Goal: Information Seeking & Learning: Learn about a topic

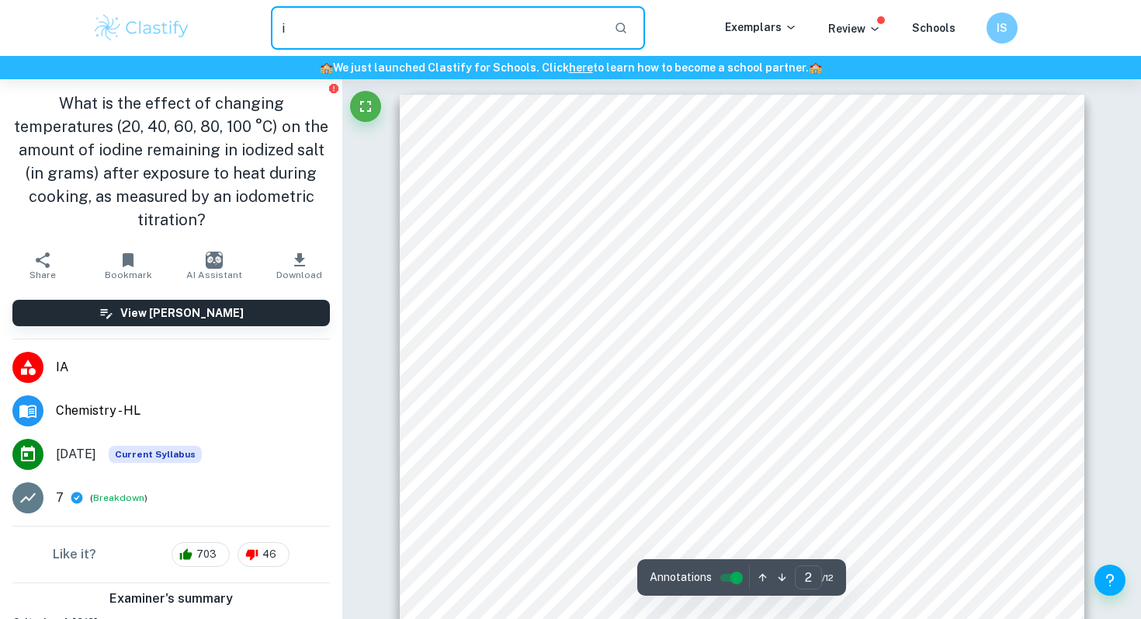
scroll to position [1047, 0]
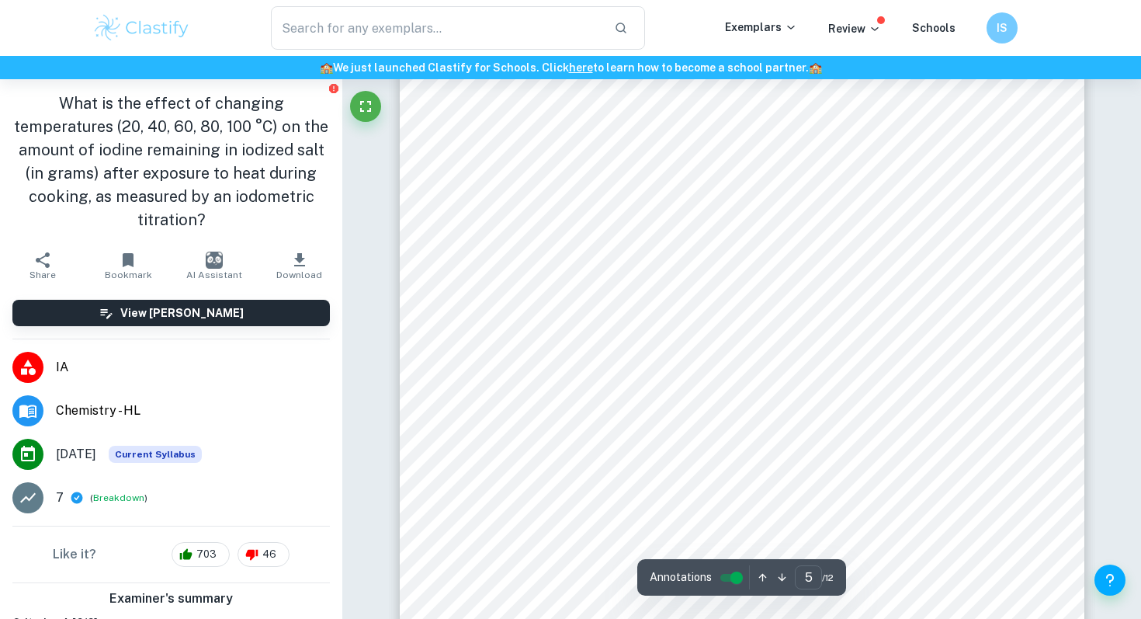
scroll to position [32, 0]
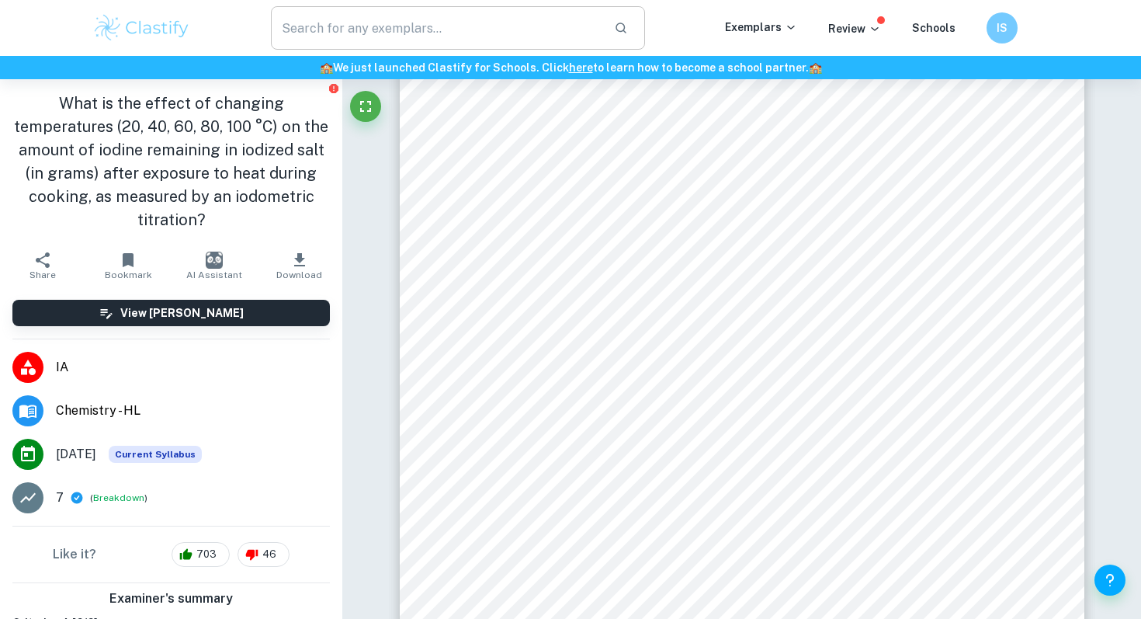
click at [514, 43] on input "text" at bounding box center [436, 27] width 331 height 43
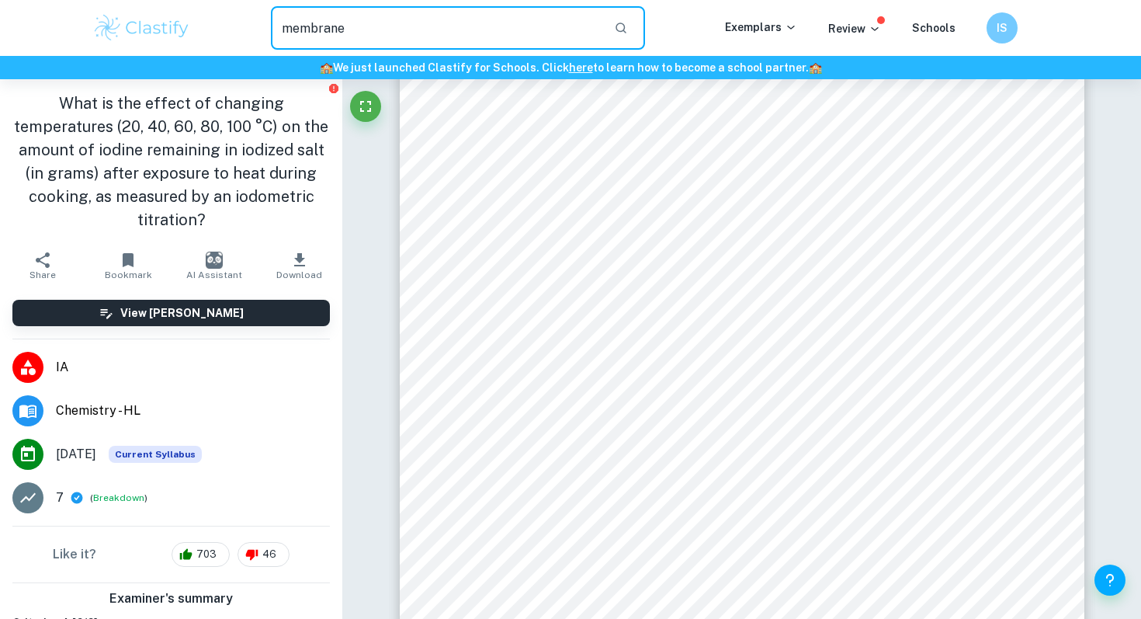
type input "membrane"
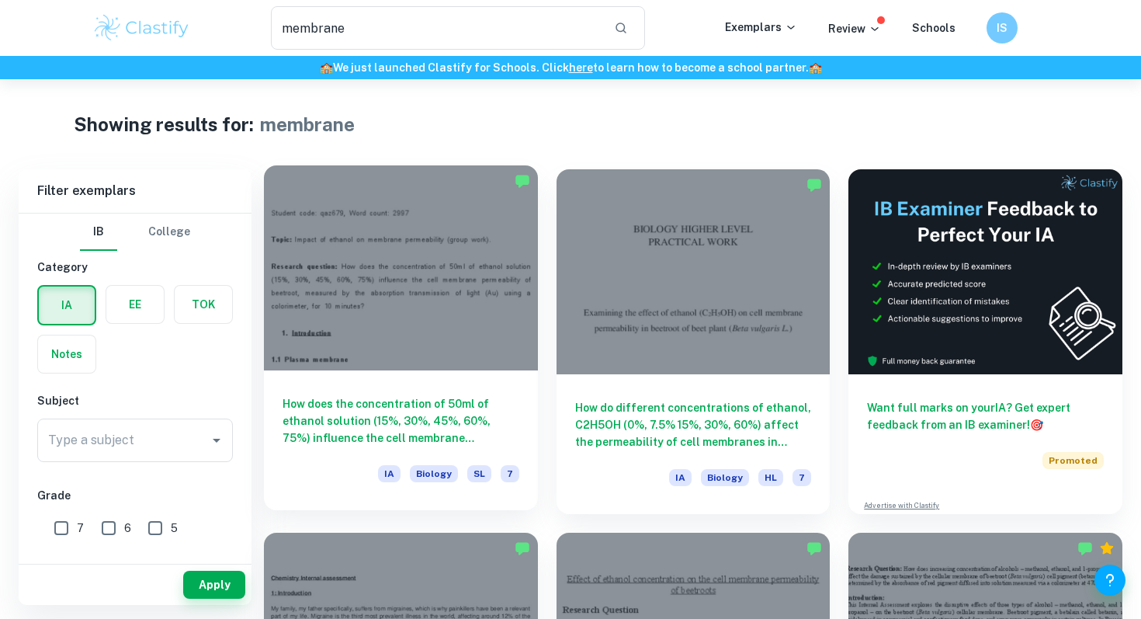
click at [463, 376] on div "How does the concentration of 50ml of [MEDICAL_DATA] (15%, 30%, 45%, 60%, 75%) …" at bounding box center [401, 440] width 274 height 140
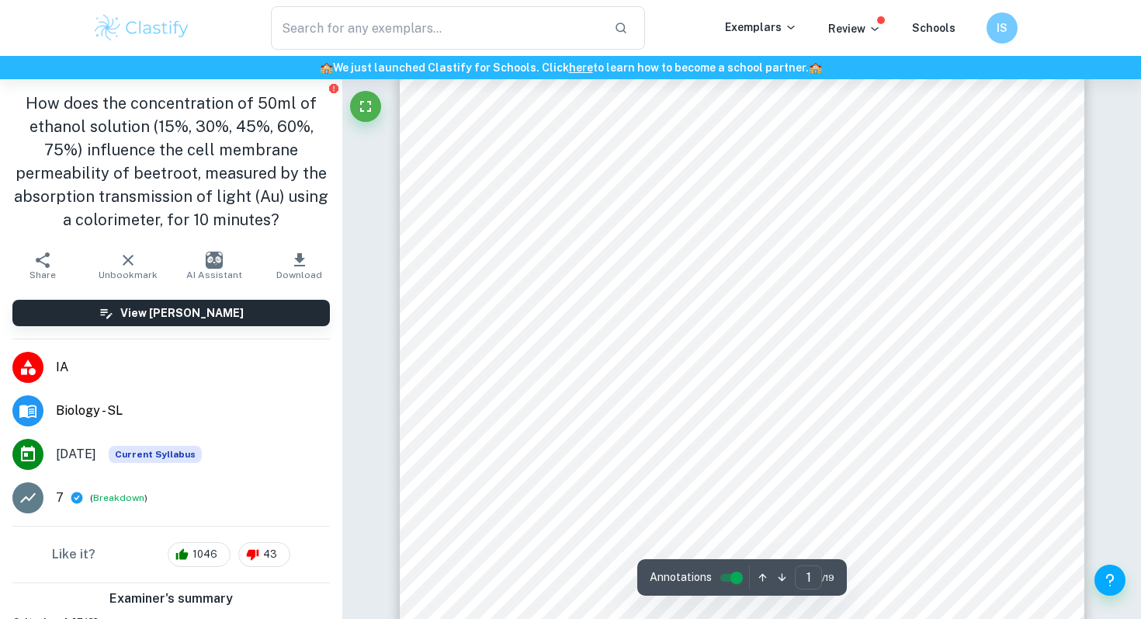
scroll to position [28, 0]
